Goal: Transaction & Acquisition: Book appointment/travel/reservation

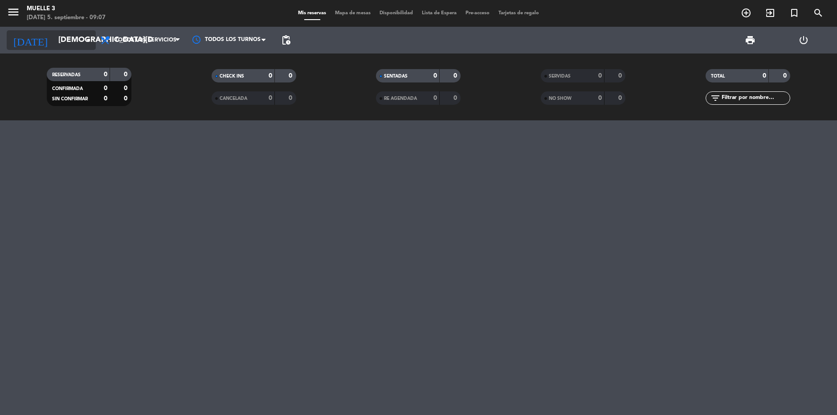
click at [90, 39] on icon "arrow_drop_down" at bounding box center [88, 40] width 11 height 11
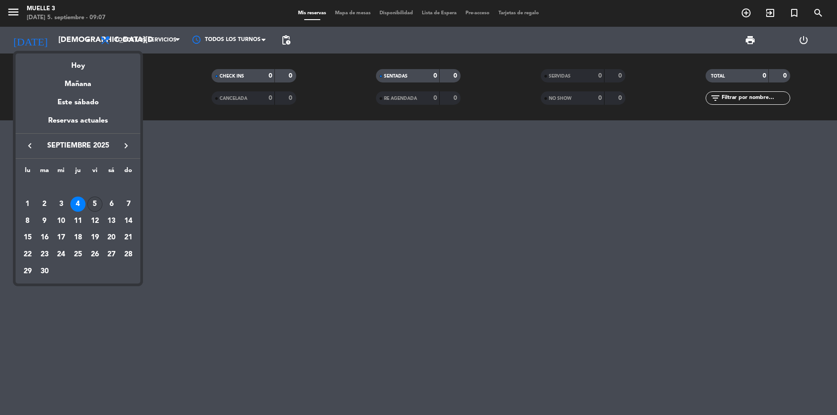
click at [94, 207] on div "5" at bounding box center [94, 204] width 15 height 15
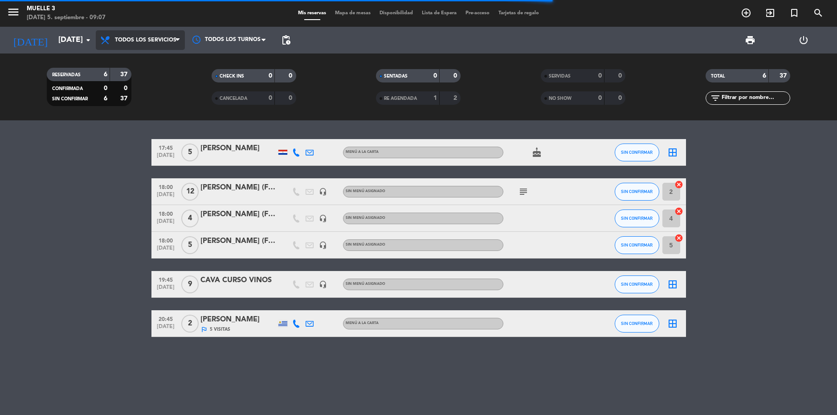
click at [180, 38] on icon at bounding box center [178, 40] width 4 height 7
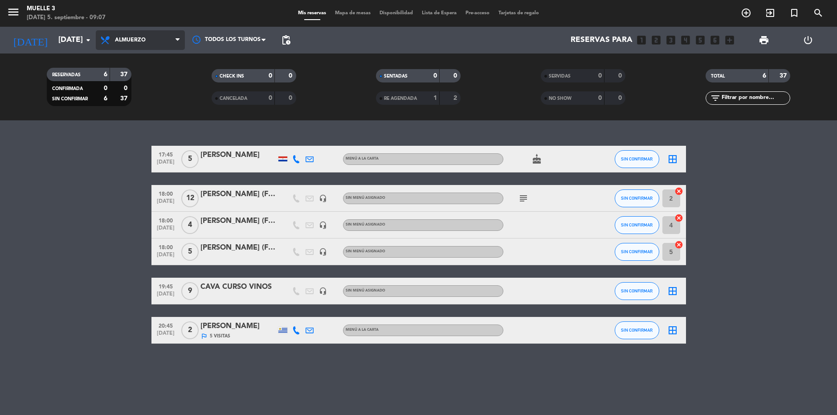
click at [155, 95] on div "menu Muelle 3 [DATE] 5. septiembre - 09:07 Mis reservas Mapa de mesas Disponibi…" at bounding box center [418, 60] width 837 height 120
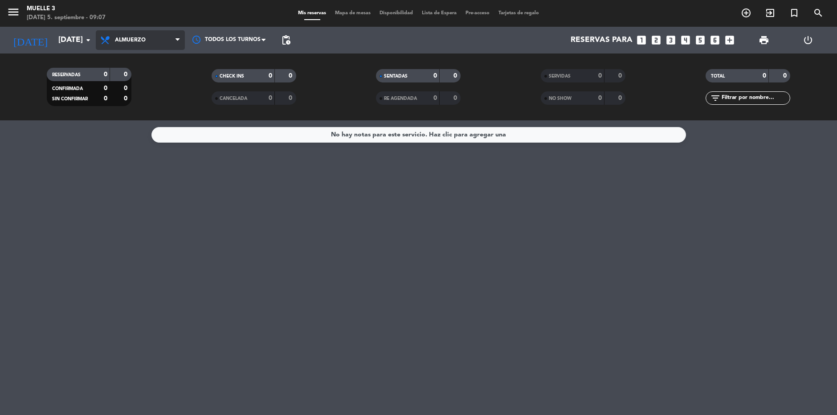
click at [177, 41] on icon at bounding box center [178, 40] width 4 height 7
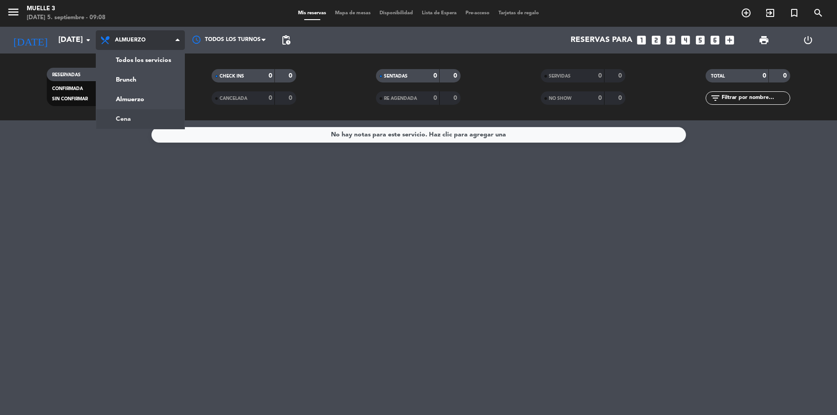
click at [127, 118] on div "menu Muelle 3 [DATE] 5. septiembre - 09:08 Mis reservas Mapa de mesas Disponibi…" at bounding box center [418, 60] width 837 height 120
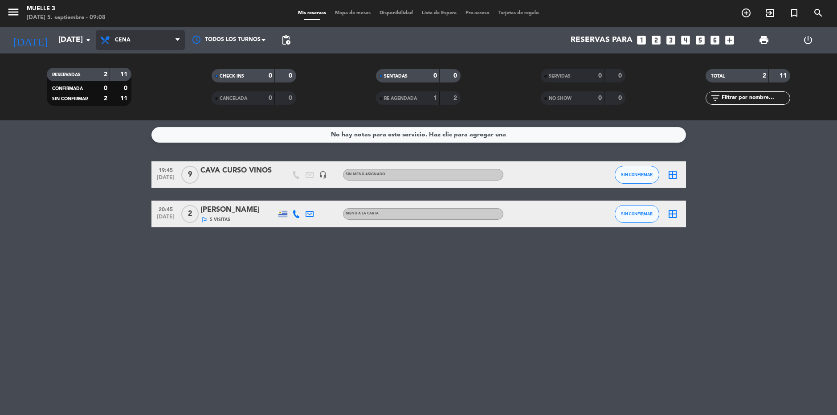
drag, startPoint x: 178, startPoint y: 41, endPoint x: 169, endPoint y: 64, distance: 24.4
click at [178, 41] on icon at bounding box center [178, 40] width 4 height 7
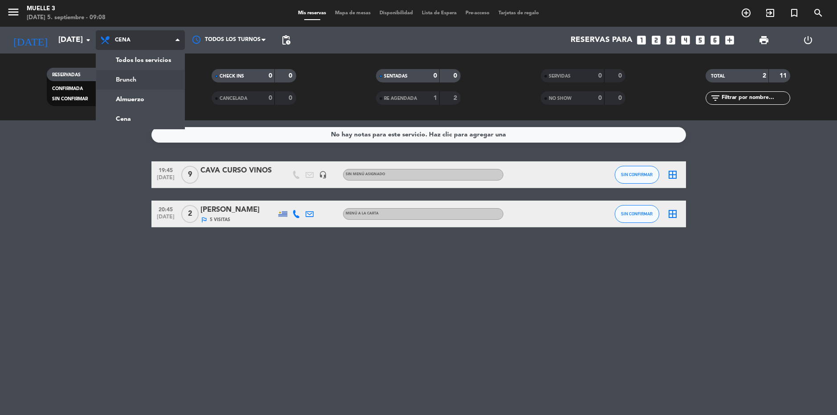
click at [155, 75] on div "menu Muelle 3 [DATE] 5. septiembre - 09:08 Mis reservas Mapa de mesas Disponibi…" at bounding box center [418, 60] width 837 height 120
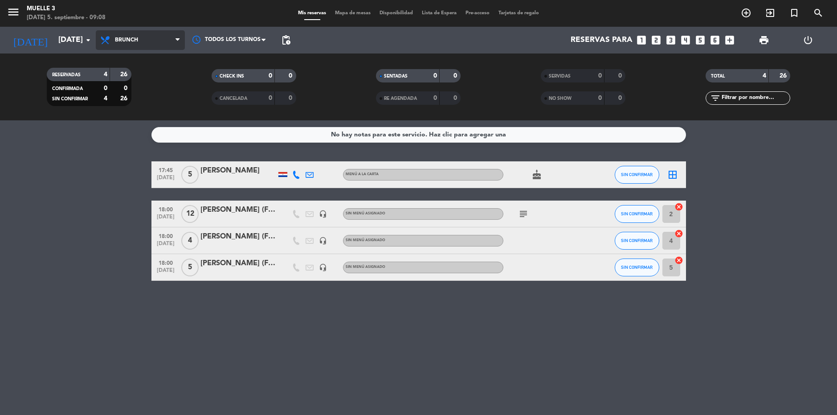
click at [184, 41] on span at bounding box center [180, 40] width 9 height 8
click at [140, 102] on div "menu Muelle 3 [DATE] 5. septiembre - 09:08 Mis reservas Mapa de mesas Disponibi…" at bounding box center [418, 60] width 837 height 120
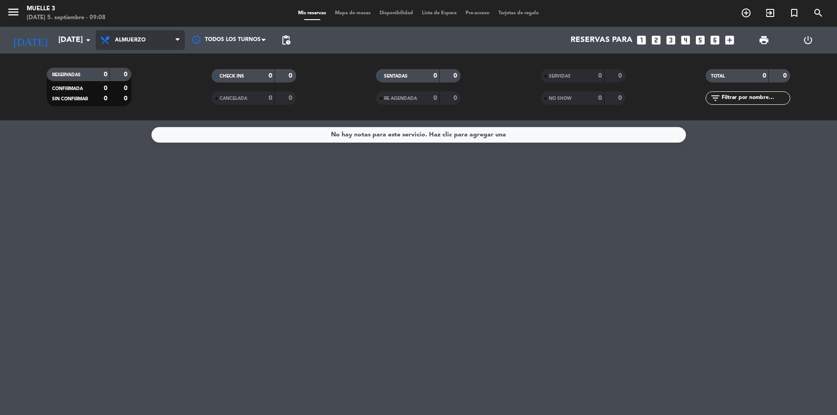
click at [165, 39] on span "Almuerzo" at bounding box center [140, 40] width 89 height 20
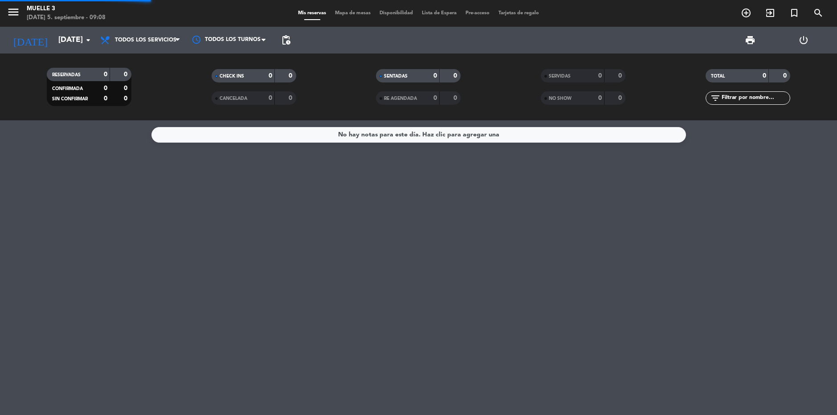
click at [167, 63] on div "menu Muelle 3 [DATE] 5. septiembre - 09:08 Mis reservas Mapa de mesas Disponibi…" at bounding box center [418, 60] width 837 height 120
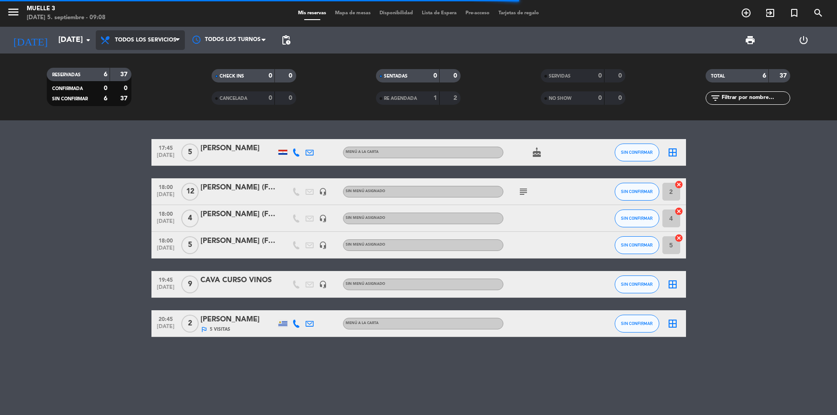
click at [180, 46] on span "Todos los servicios" at bounding box center [140, 40] width 89 height 20
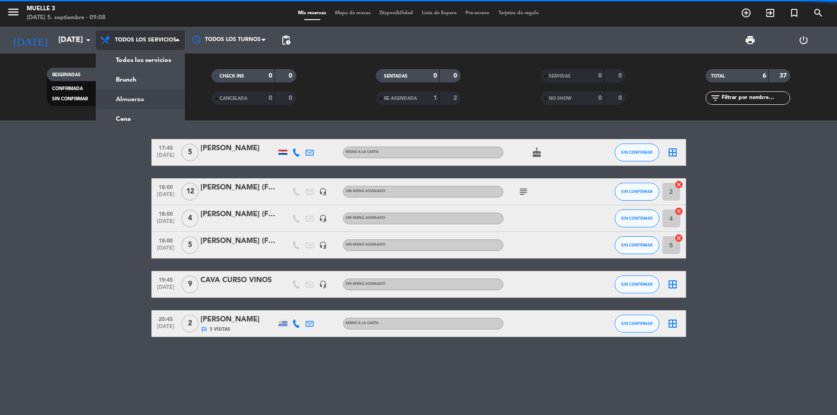
click at [150, 102] on div "menu Muelle 3 [DATE] 5. septiembre - 09:08 Mis reservas Mapa de mesas Disponibi…" at bounding box center [418, 60] width 837 height 120
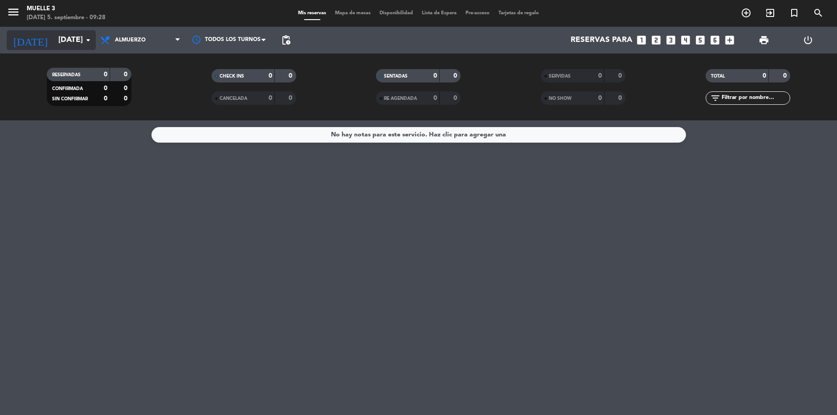
click at [66, 42] on input "[DATE]" at bounding box center [105, 40] width 103 height 18
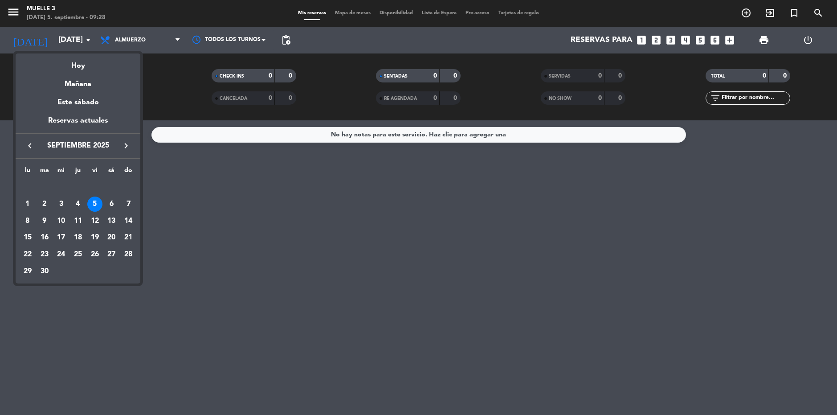
click at [75, 61] on div "Hoy" at bounding box center [78, 62] width 125 height 18
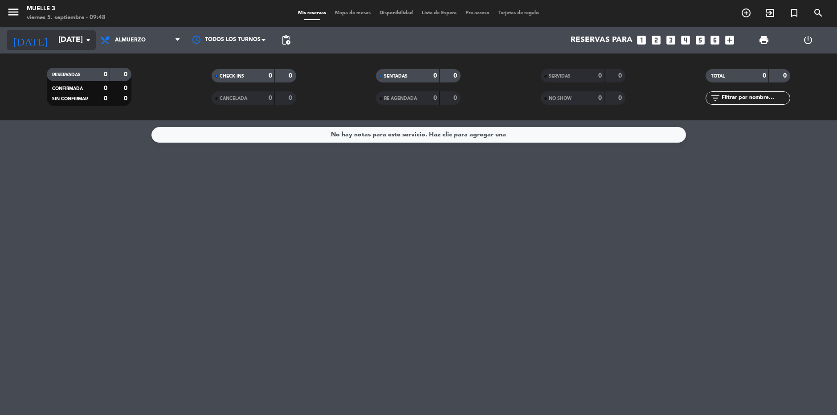
click at [86, 41] on icon "arrow_drop_down" at bounding box center [88, 40] width 11 height 11
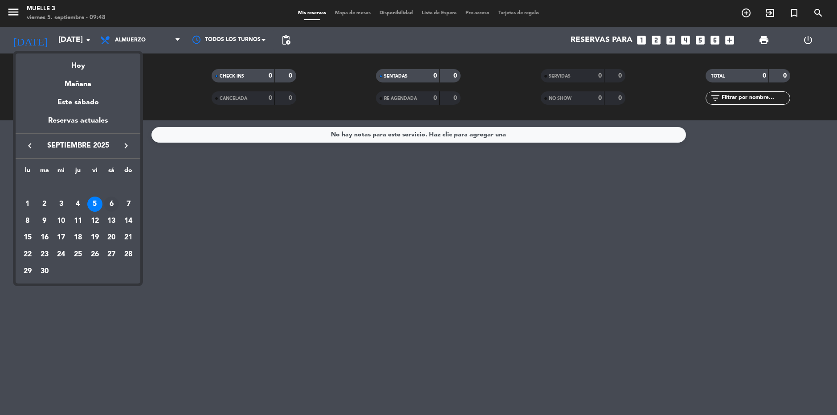
click at [112, 203] on div "6" at bounding box center [111, 204] width 15 height 15
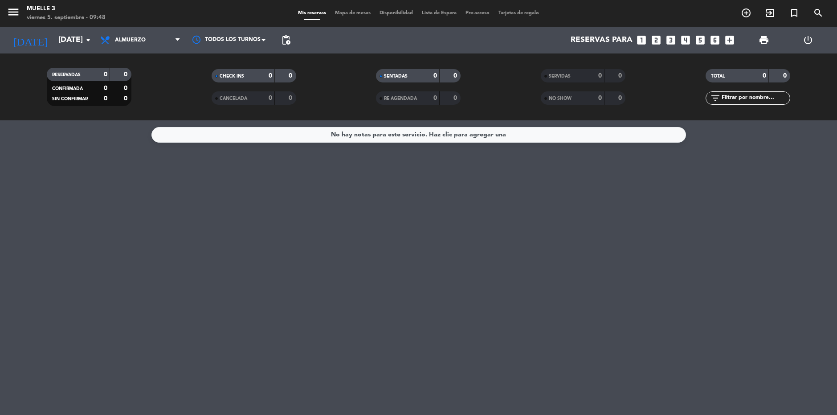
type input "[DATE]"
click at [656, 41] on icon "looks_two" at bounding box center [657, 40] width 12 height 12
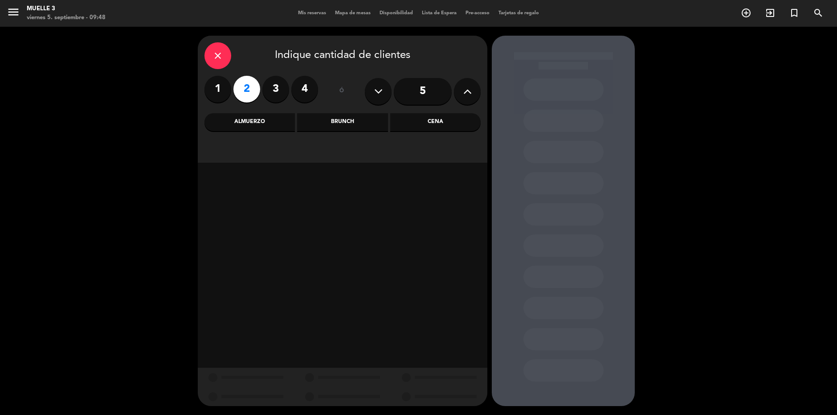
click at [265, 122] on div "Almuerzo" at bounding box center [250, 122] width 90 height 18
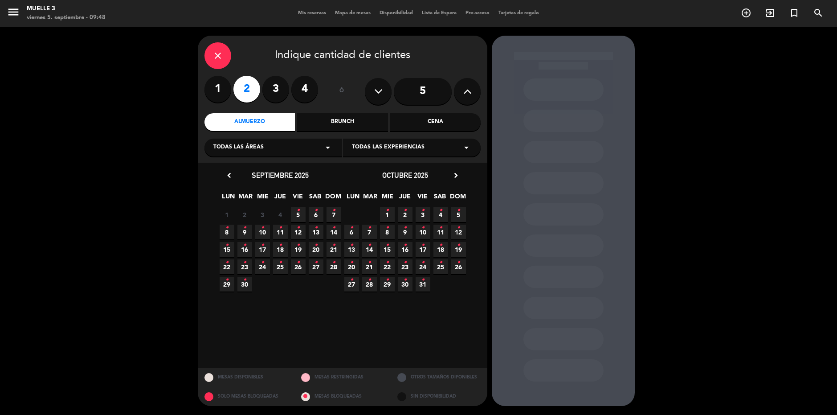
click at [318, 214] on span "6 •" at bounding box center [316, 214] width 15 height 15
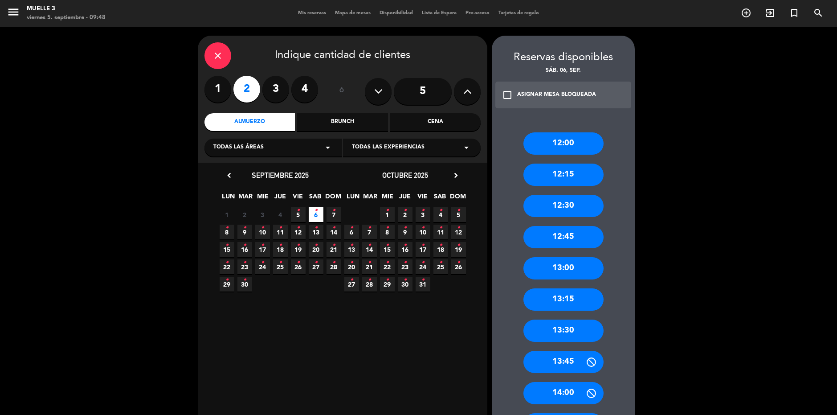
click at [574, 335] on div "13:30" at bounding box center [564, 331] width 80 height 22
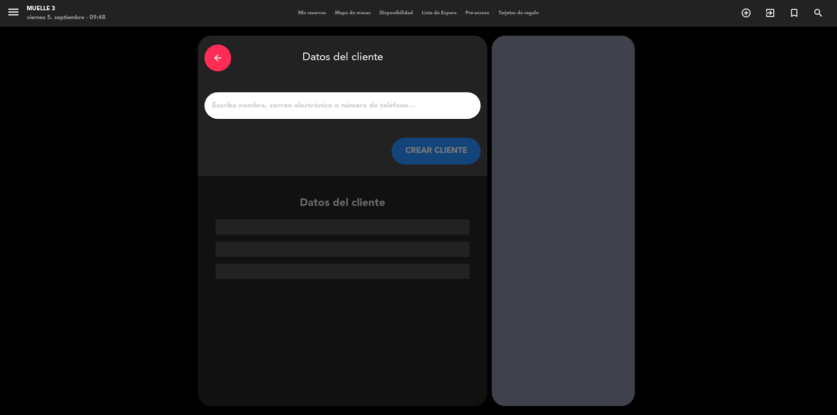
click at [377, 108] on input "1" at bounding box center [342, 105] width 263 height 12
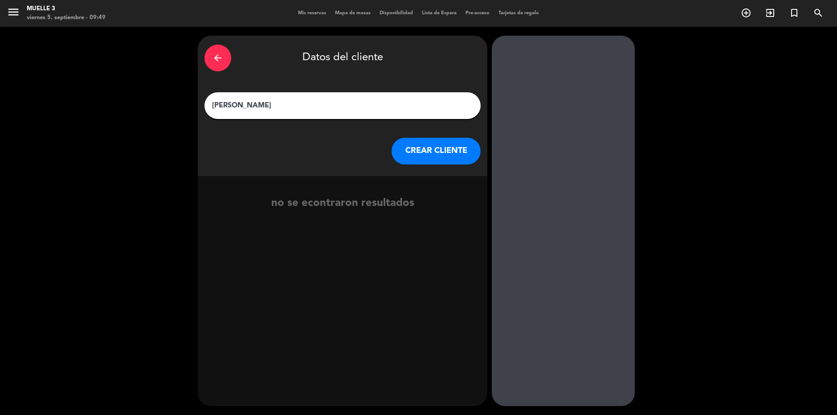
type input "[PERSON_NAME]"
click at [413, 149] on button "CREAR CLIENTE" at bounding box center [436, 151] width 89 height 27
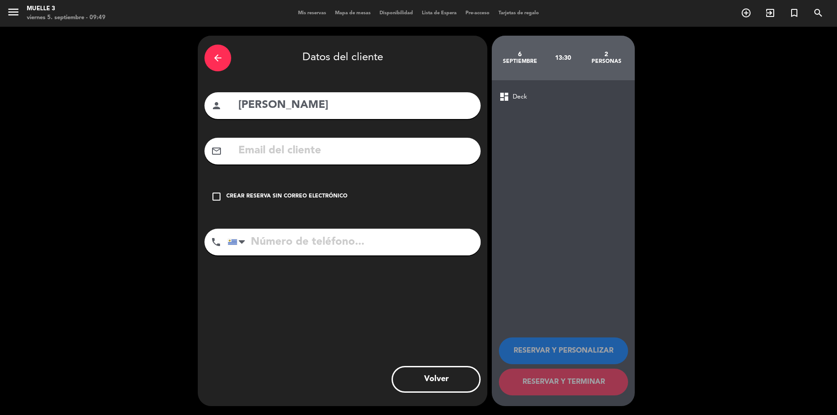
click at [216, 195] on icon "check_box_outline_blank" at bounding box center [216, 196] width 11 height 11
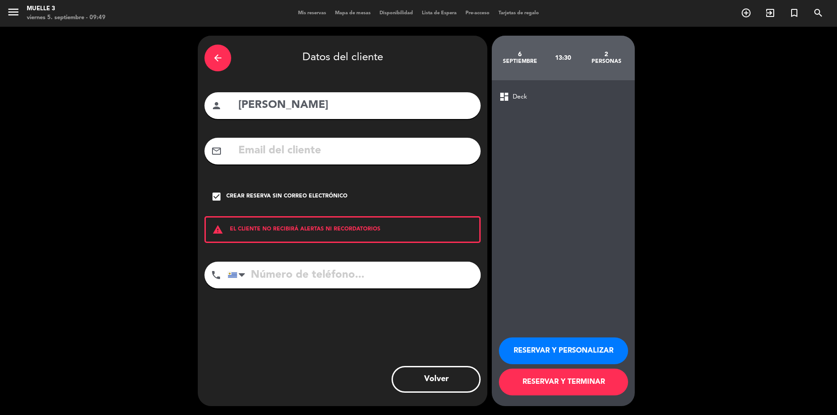
click at [285, 230] on div "warning EL CLIENTE NO RECIBIRÁ ALERTAS NI RECORDATORIOS" at bounding box center [343, 229] width 276 height 27
click at [291, 278] on input "tel" at bounding box center [354, 275] width 253 height 27
type input "099267266"
click at [595, 348] on button "RESERVAR Y PERSONALIZAR" at bounding box center [563, 350] width 129 height 27
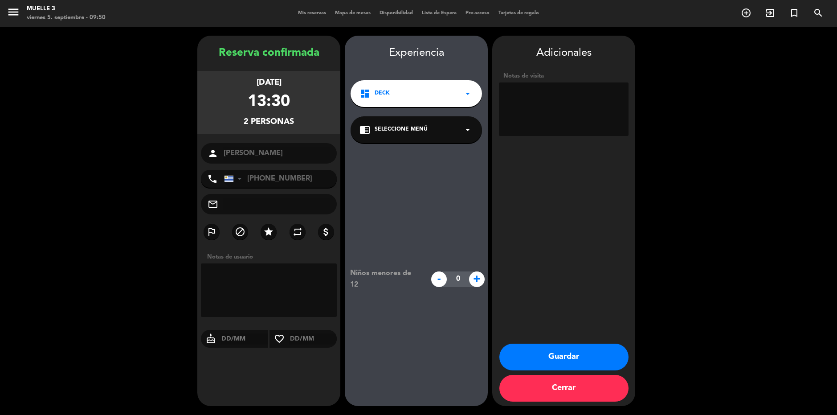
click at [563, 357] on button "Guardar" at bounding box center [564, 357] width 129 height 27
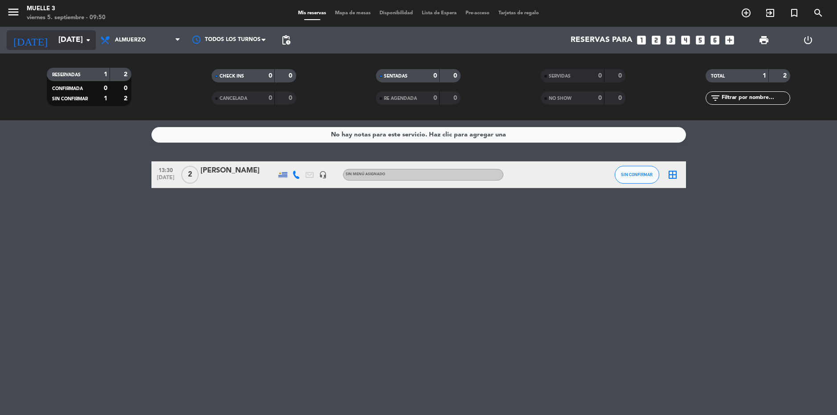
click at [89, 41] on icon "arrow_drop_down" at bounding box center [88, 40] width 11 height 11
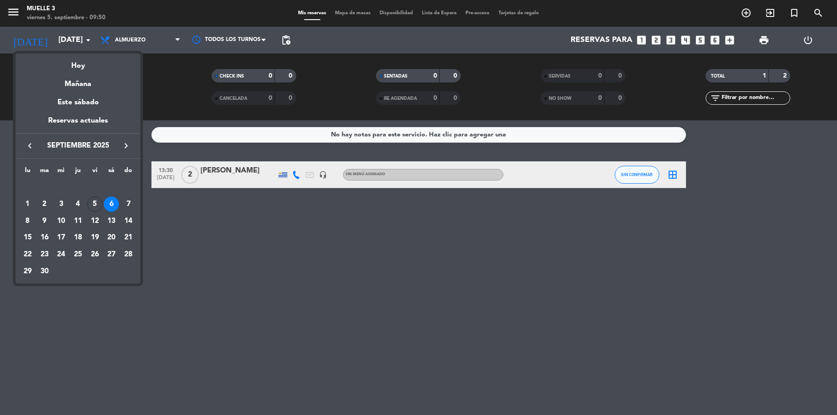
click at [94, 205] on div "5" at bounding box center [94, 204] width 15 height 15
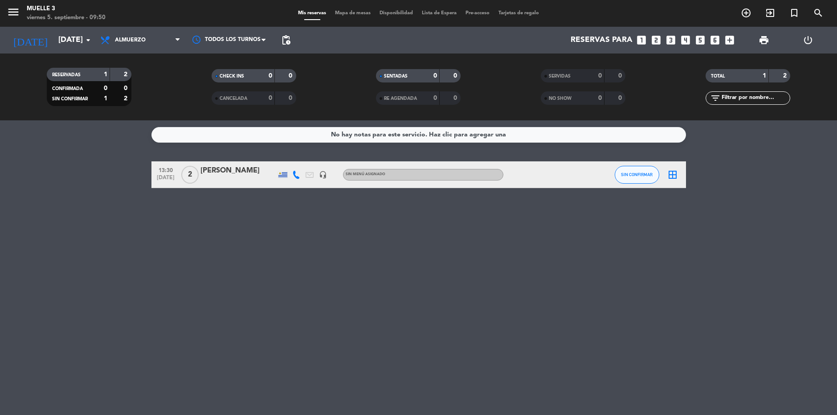
type input "[DATE]"
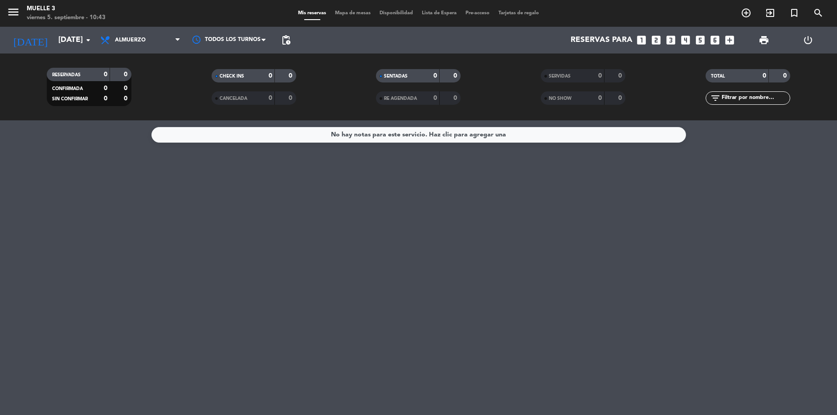
click at [238, 197] on div "No hay notas para este servicio. Haz clic para agregar una" at bounding box center [418, 267] width 837 height 295
click at [673, 41] on icon "looks_3" at bounding box center [671, 40] width 12 height 12
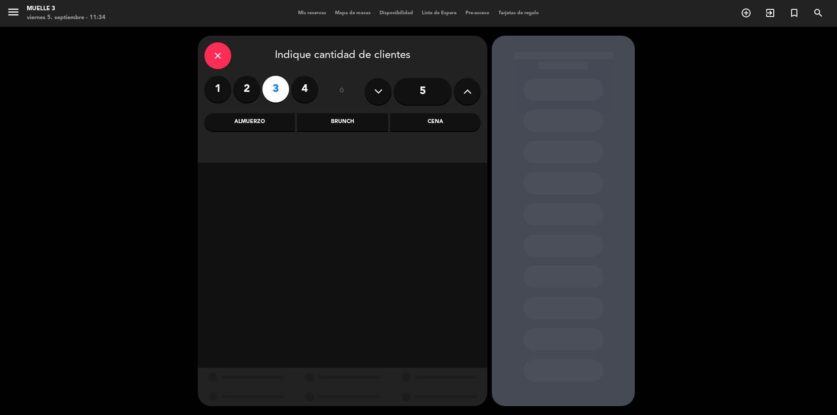
click at [280, 122] on div "Almuerzo" at bounding box center [250, 122] width 90 height 18
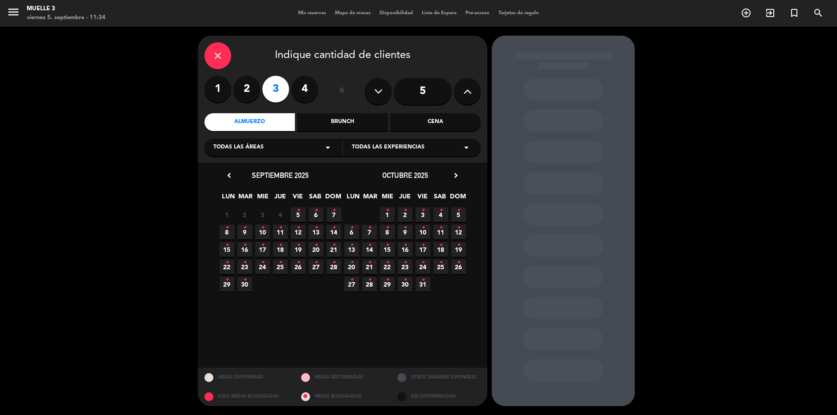
click at [300, 213] on span "5 •" at bounding box center [298, 214] width 15 height 15
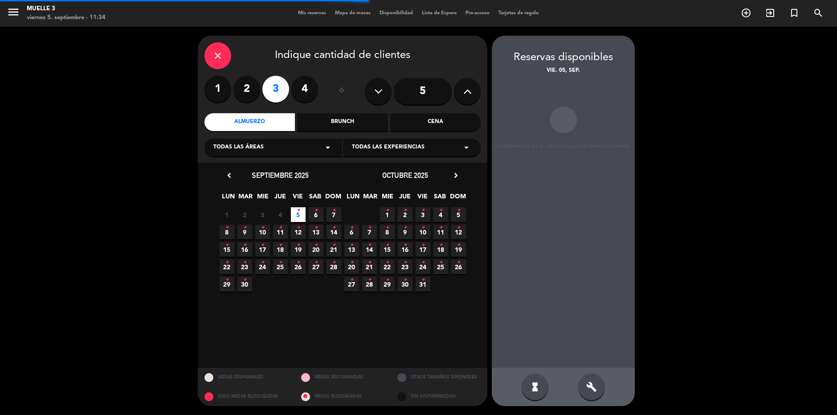
drag, startPoint x: 329, startPoint y: 320, endPoint x: 322, endPoint y: 316, distance: 7.8
click at [329, 320] on calendar-double "chevron_left [DATE] LUN MAR MIE JUE VIE SAB DOM 1 2 3 4 5 • 6 • 7 • 8 • 9 • 10 …" at bounding box center [343, 265] width 250 height 192
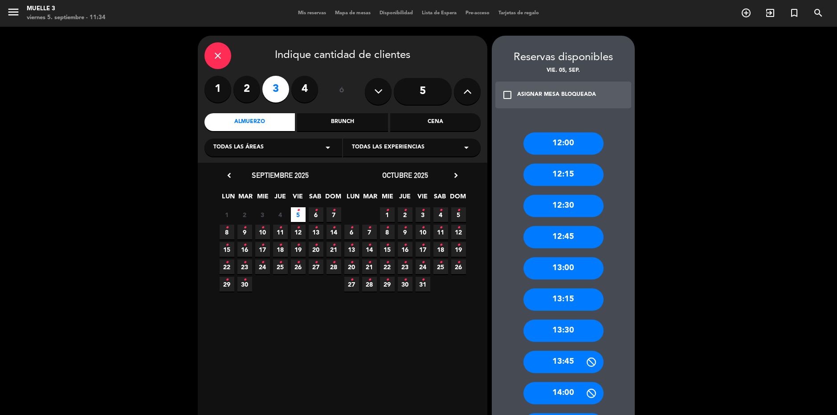
click at [570, 207] on div "12:30" at bounding box center [564, 206] width 80 height 22
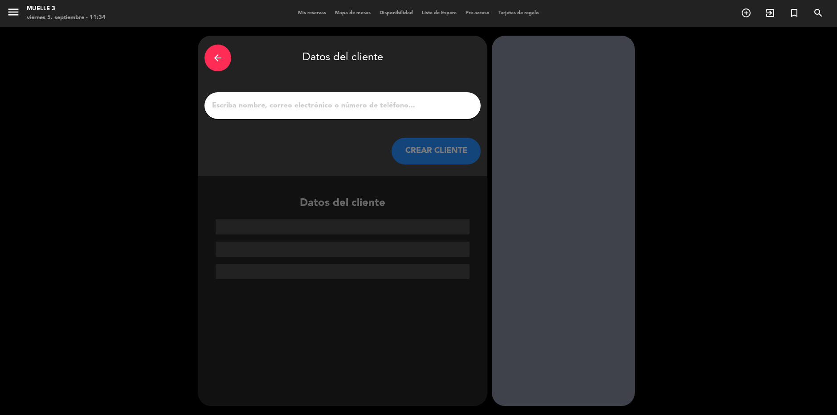
click at [274, 102] on input "1" at bounding box center [342, 105] width 263 height 12
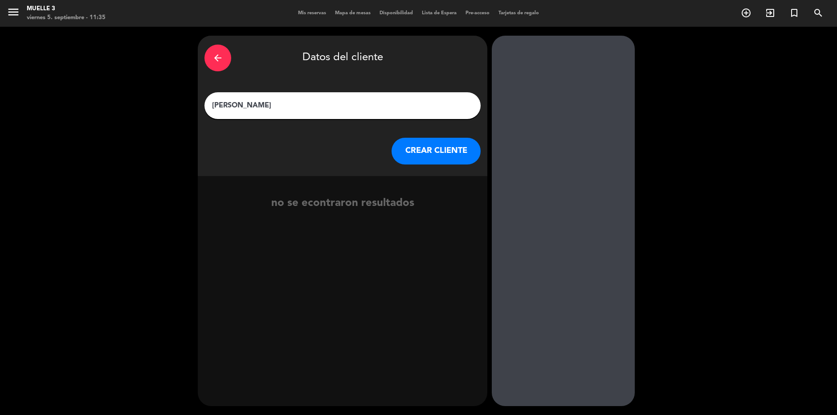
type input "[PERSON_NAME]"
click at [431, 154] on button "CREAR CLIENTE" at bounding box center [436, 151] width 89 height 27
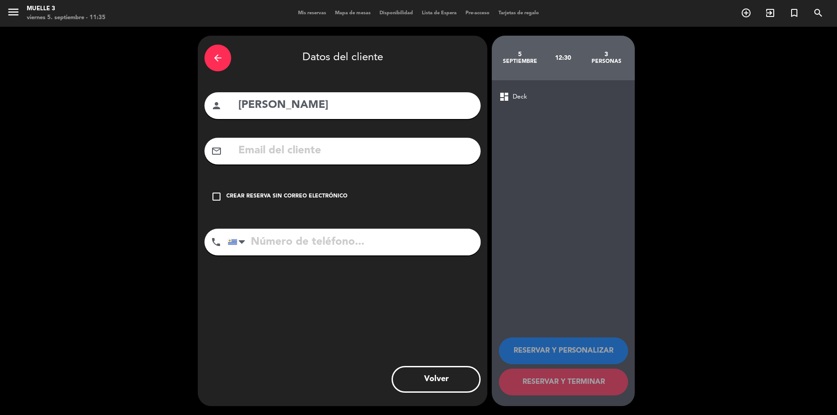
click at [217, 197] on icon "check_box_outline_blank" at bounding box center [216, 196] width 11 height 11
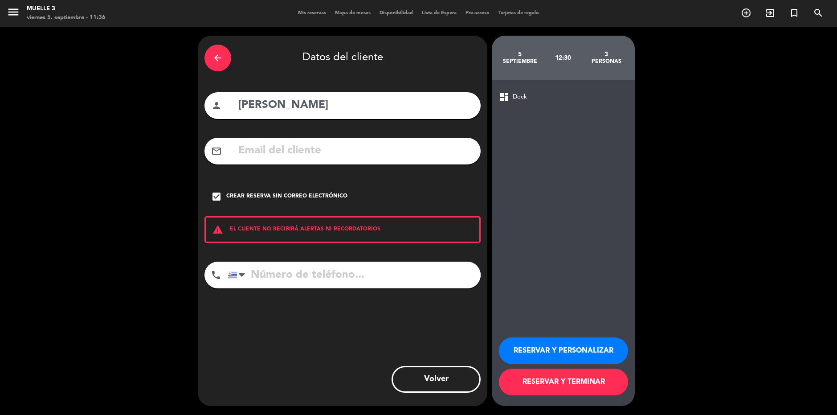
click at [296, 271] on input "tel" at bounding box center [354, 275] width 253 height 27
type input "099227296"
click at [542, 349] on button "RESERVAR Y PERSONALIZAR" at bounding box center [563, 350] width 129 height 27
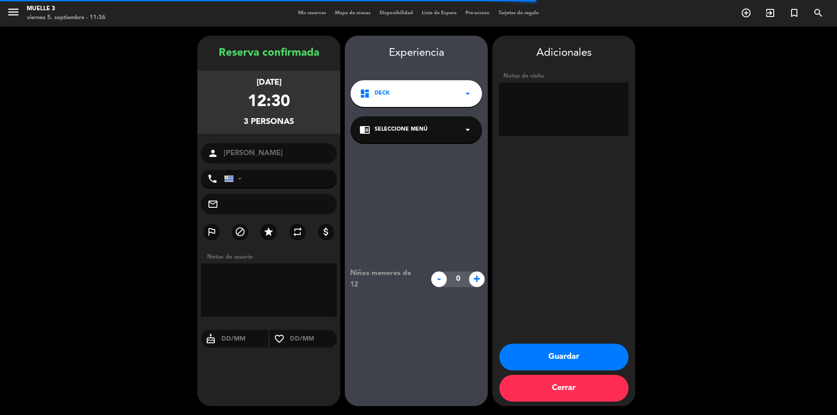
type input "[PHONE_NUMBER]"
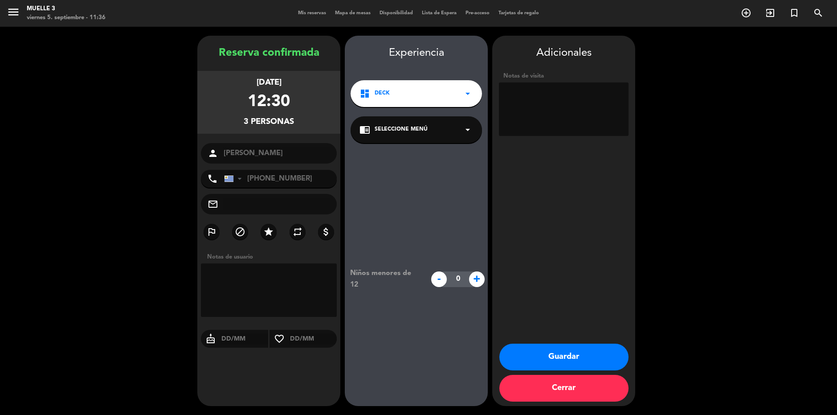
click at [586, 352] on button "Guardar" at bounding box center [564, 357] width 129 height 27
